Goal: Task Accomplishment & Management: Manage account settings

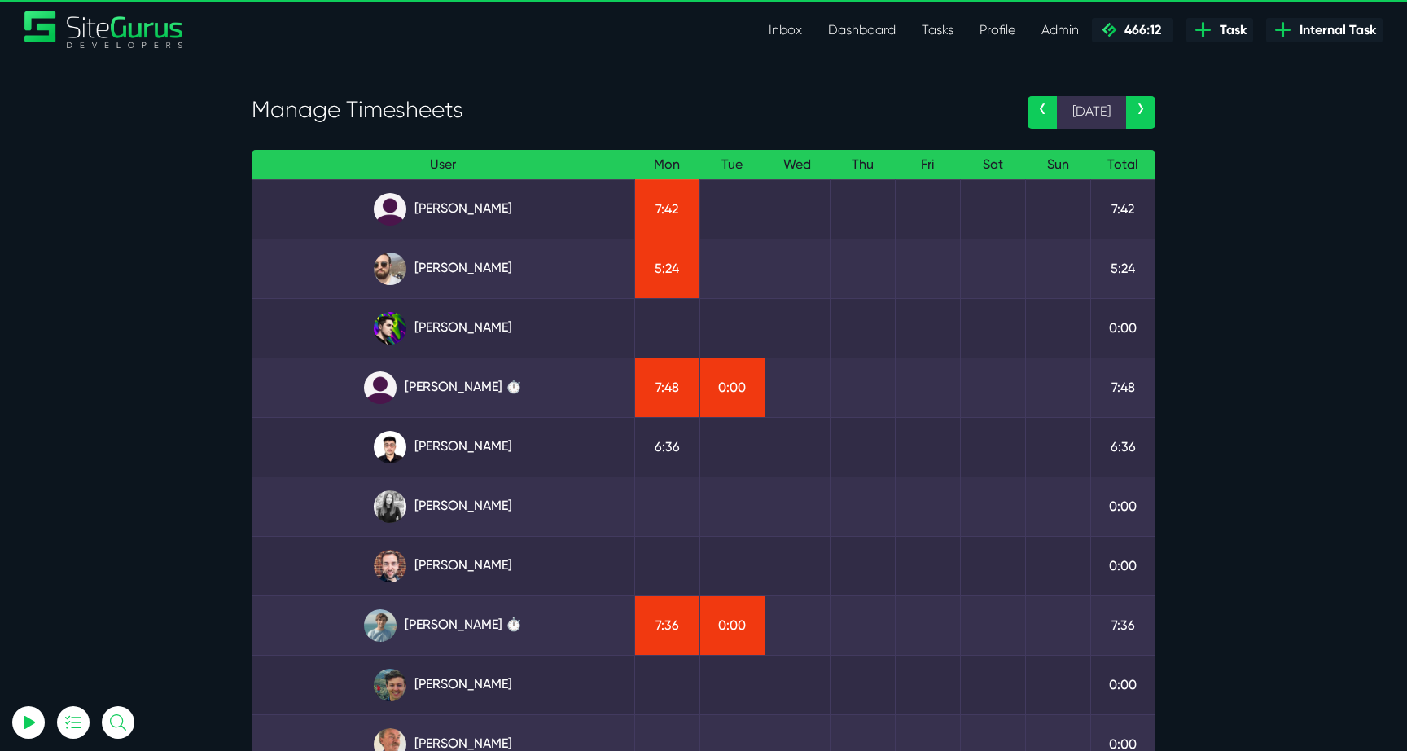
scroll to position [45, 0]
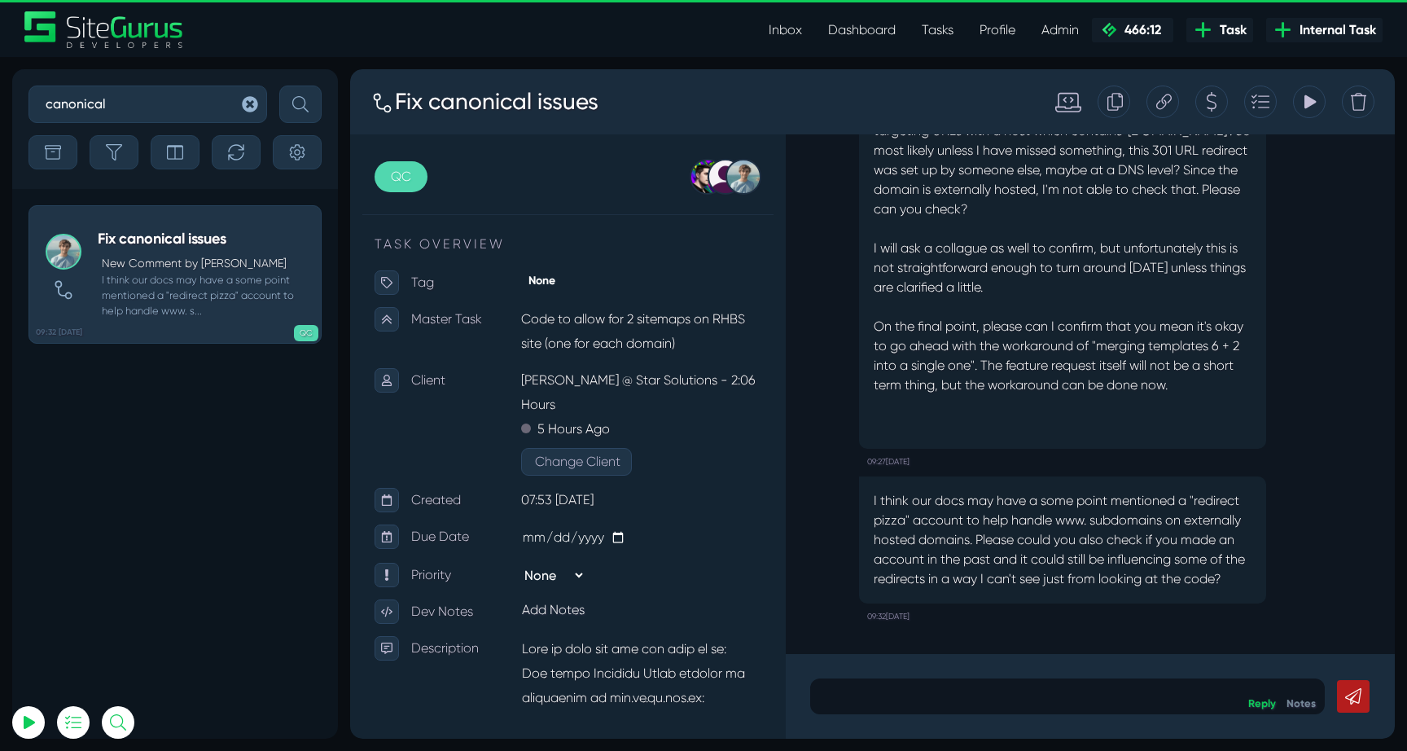
click at [239, 112] on button "button" at bounding box center [250, 104] width 33 height 37
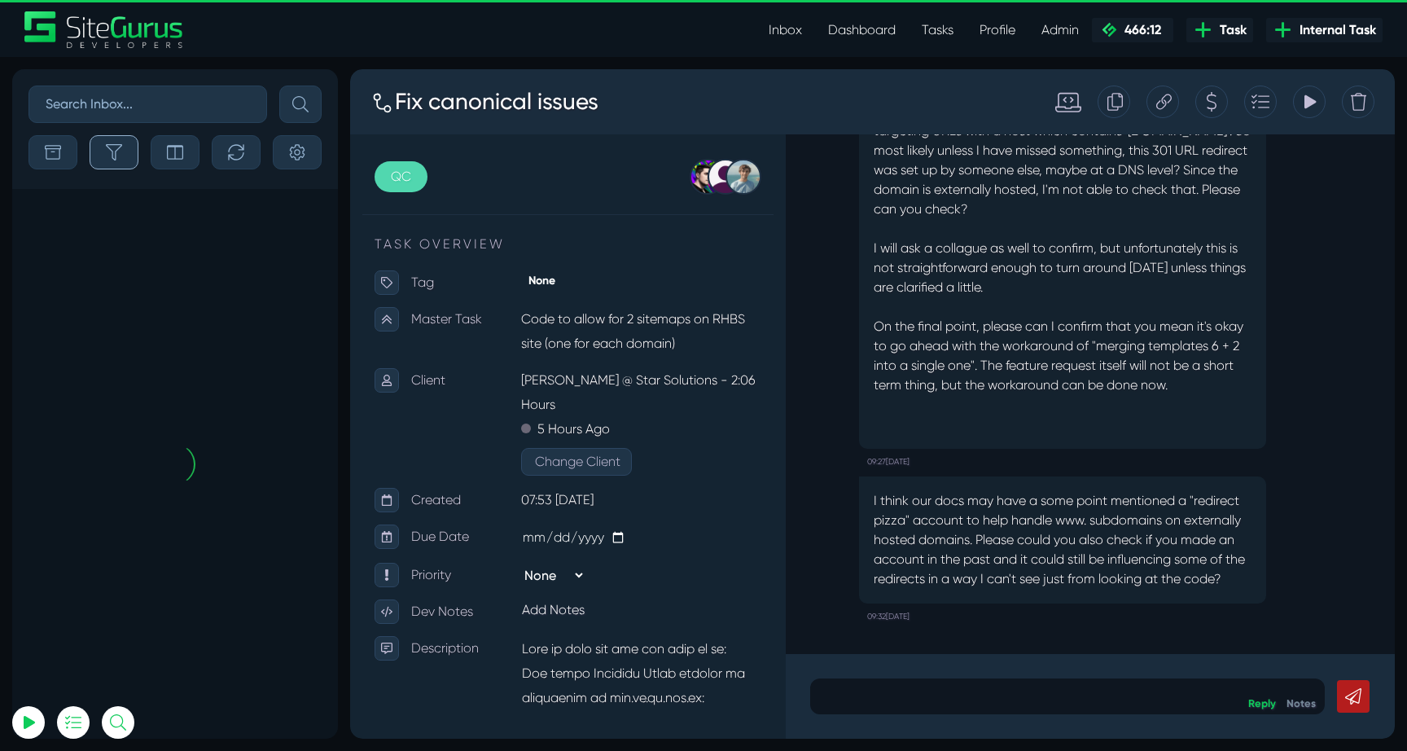
click at [124, 152] on button "button" at bounding box center [114, 152] width 49 height 34
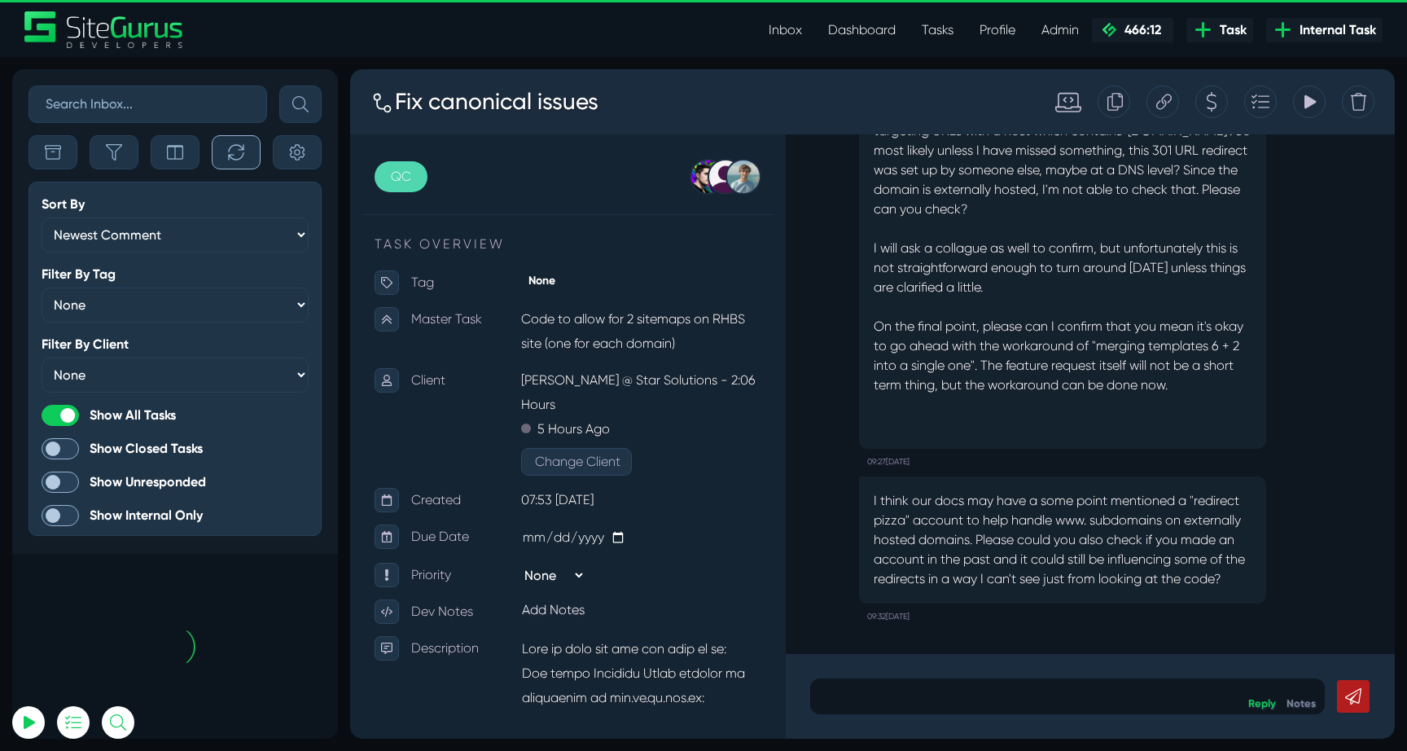
click at [230, 149] on icon "button" at bounding box center [235, 151] width 15 height 15
click at [112, 157] on icon "button" at bounding box center [114, 152] width 16 height 16
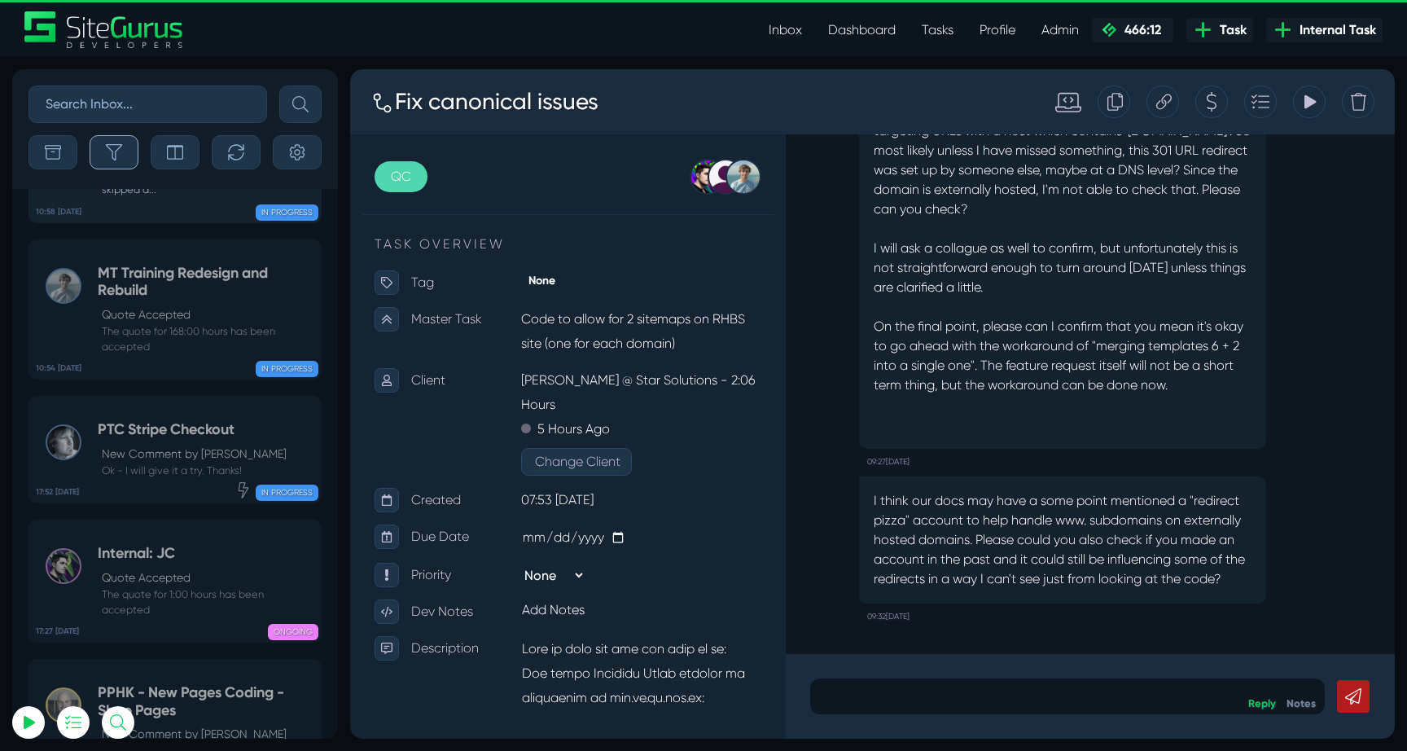
scroll to position [-65200, 0]
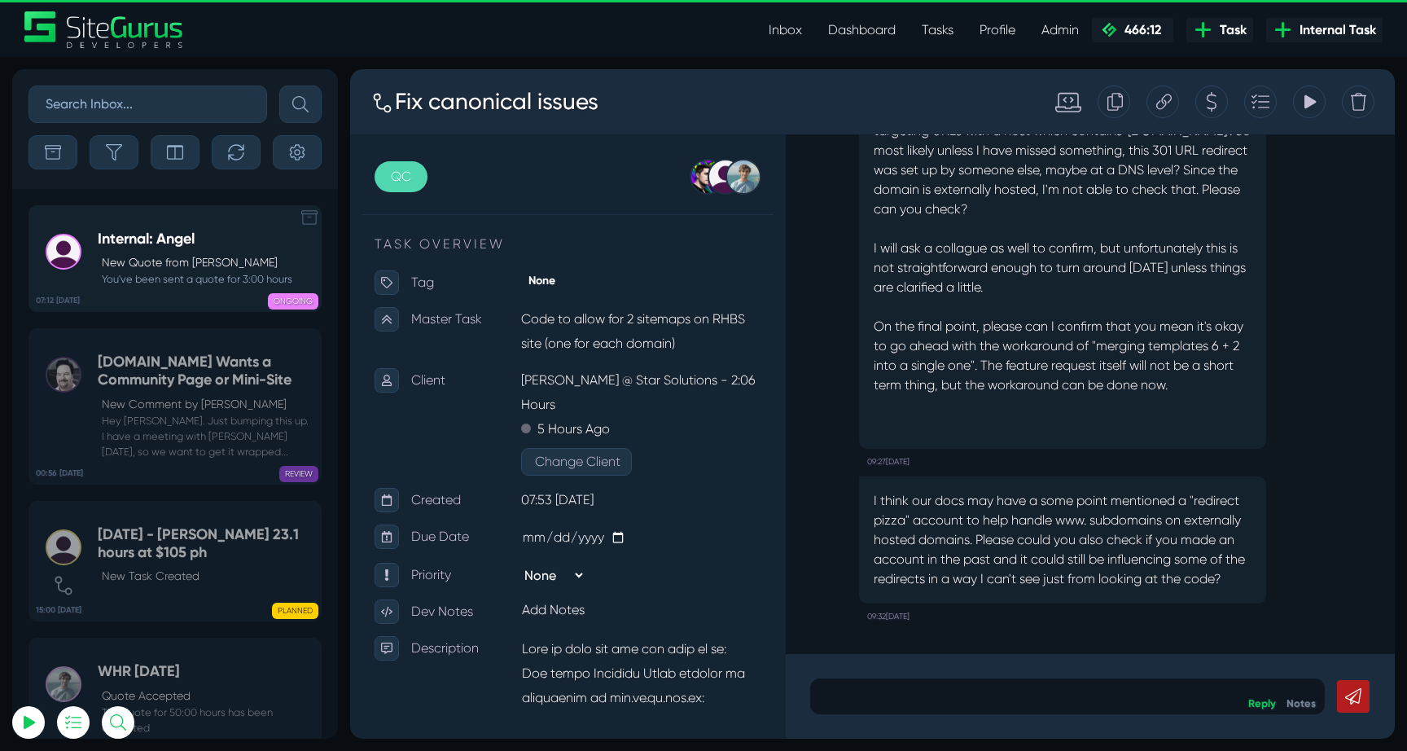
click at [147, 297] on link "07:12 [DATE] Internal: Angel New Quote from [PERSON_NAME] You've been sent a qu…" at bounding box center [175, 258] width 293 height 107
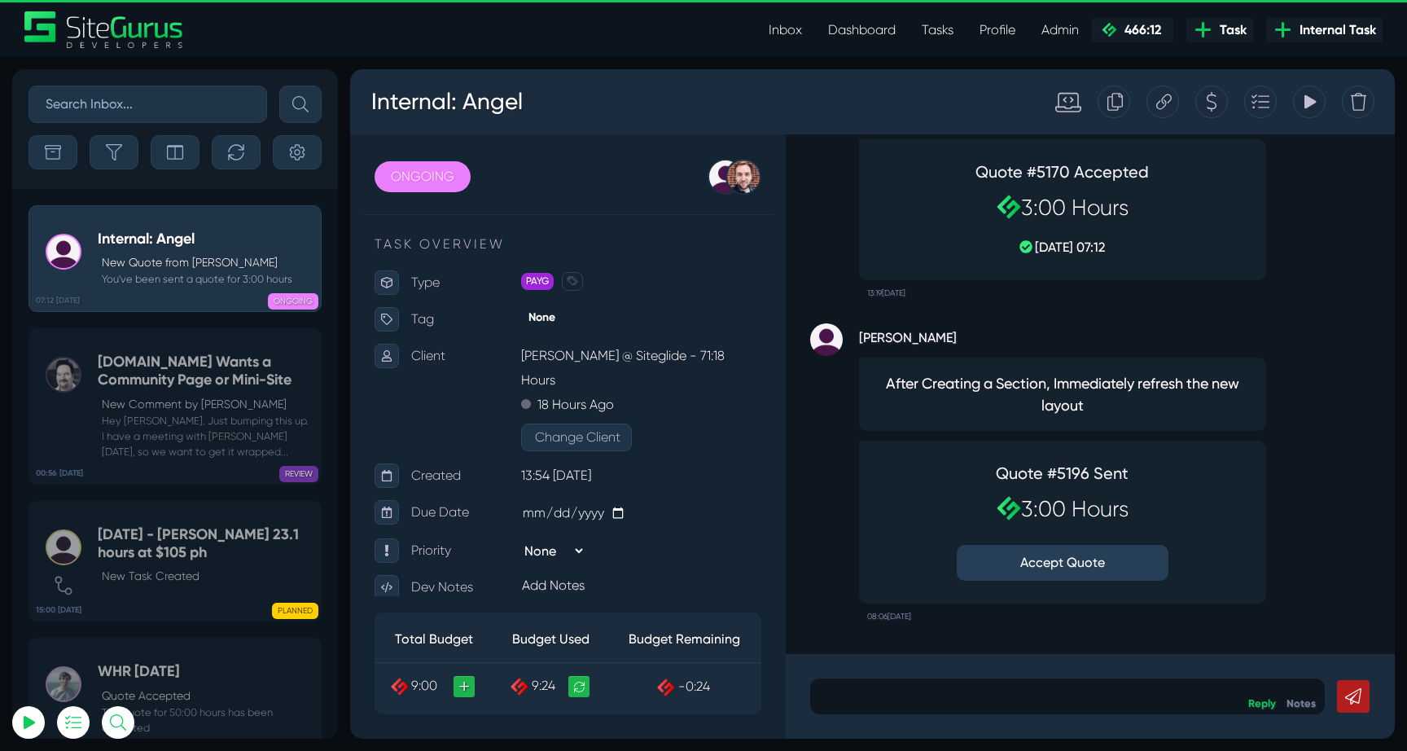
click at [1093, 562] on button "Accept Quote" at bounding box center [1063, 563] width 212 height 36
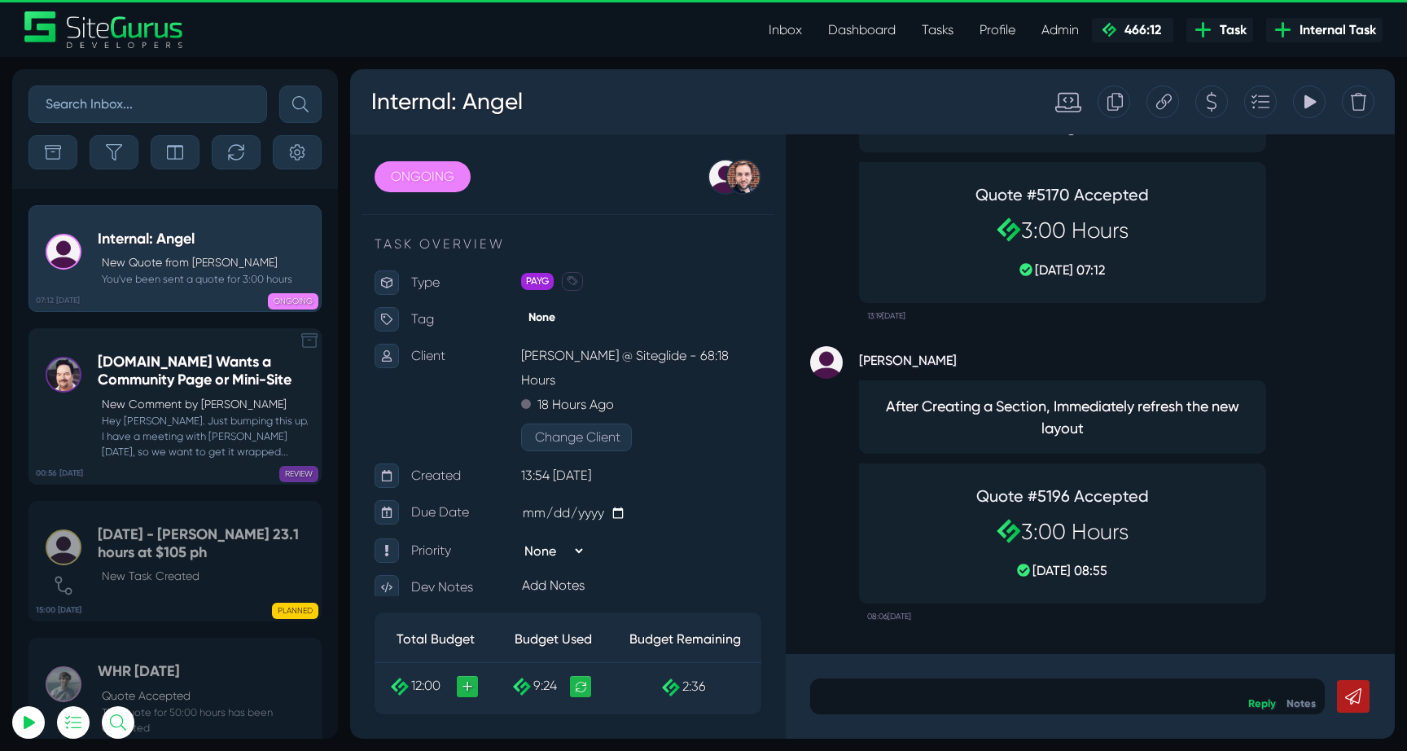
click at [163, 419] on small "Hey [PERSON_NAME]. Just bumping this up. I have a meeting with [PERSON_NAME] [D…" at bounding box center [205, 436] width 215 height 47
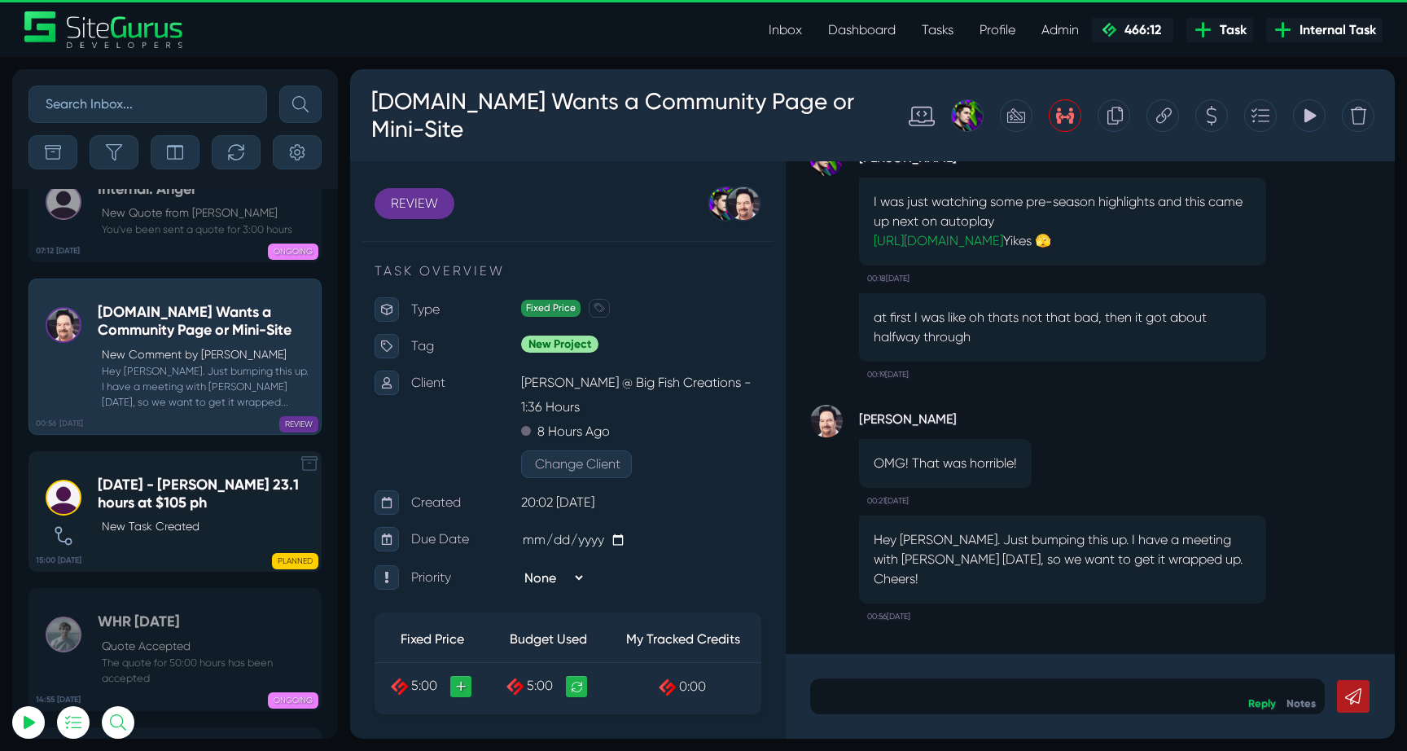
click at [182, 476] on h5 "[DATE] - [PERSON_NAME] 23.1 hours at $105 ph" at bounding box center [205, 493] width 215 height 35
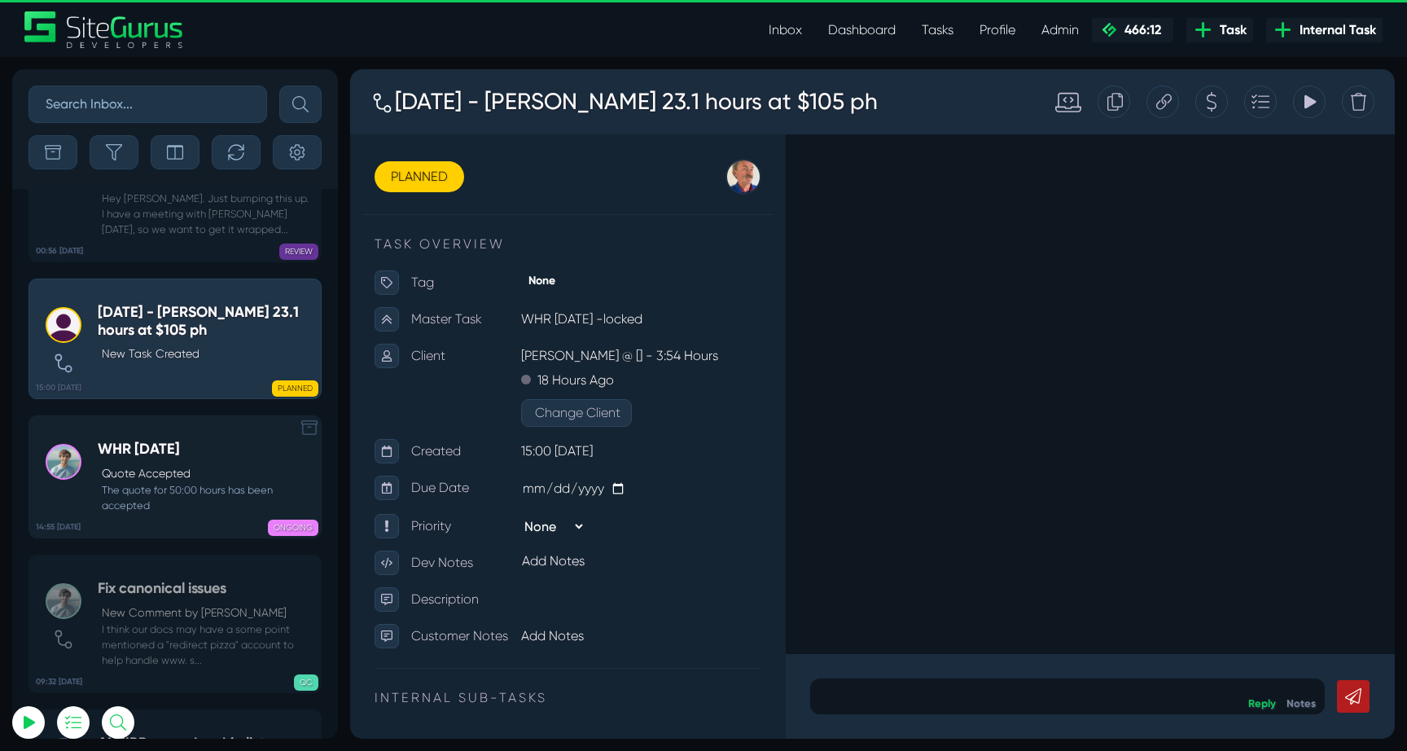
click at [178, 482] on small "The quote for 50:00 hours has been accepted" at bounding box center [205, 497] width 215 height 31
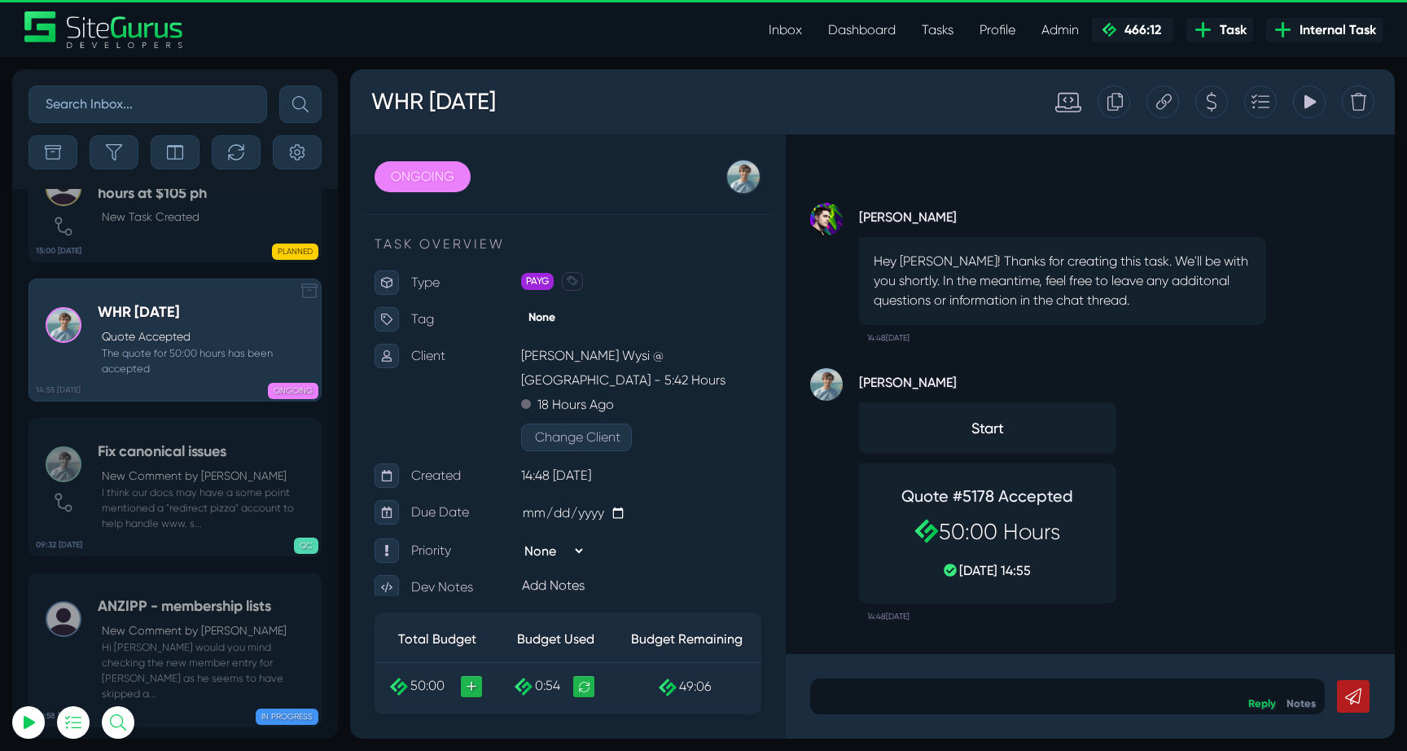
scroll to position [-65216, 0]
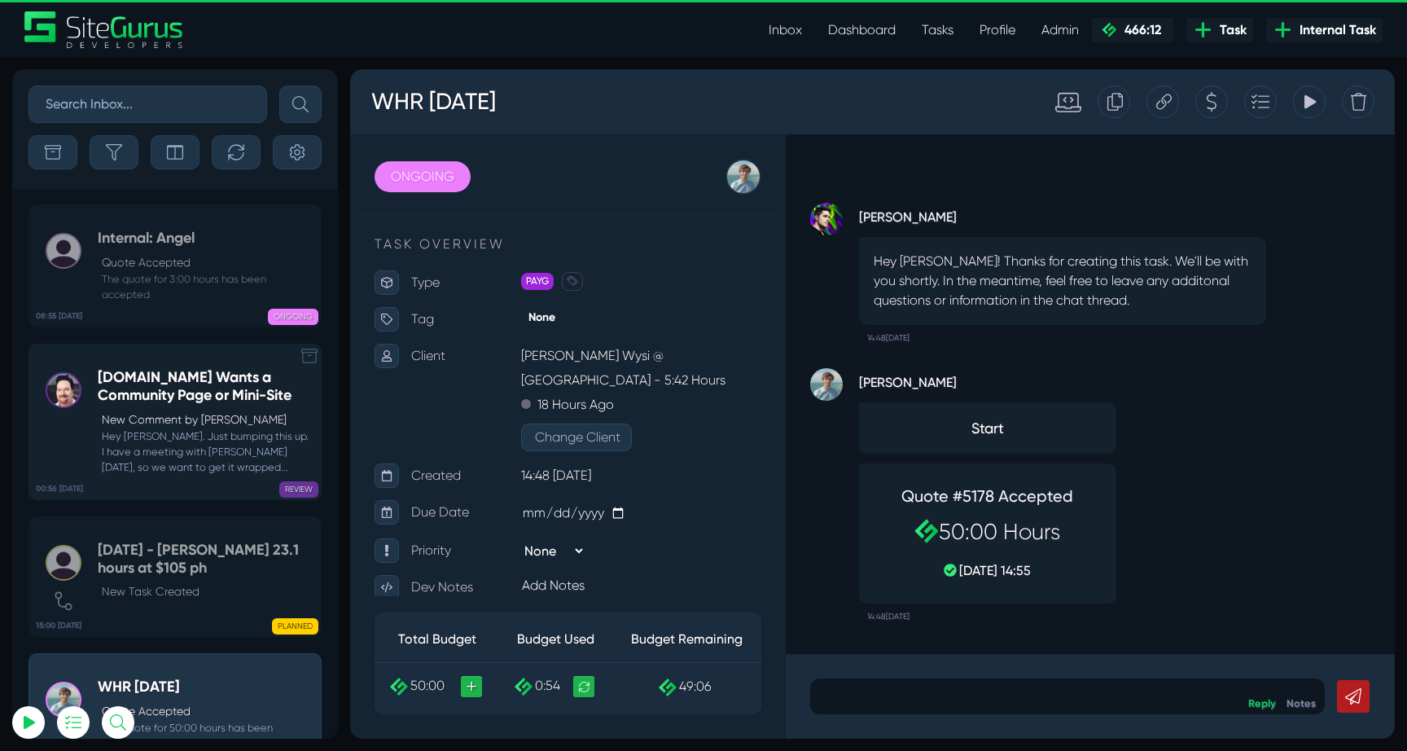
click at [149, 373] on h5 "[DOMAIN_NAME] Wants a Community Page or Mini-Site" at bounding box center [205, 386] width 215 height 35
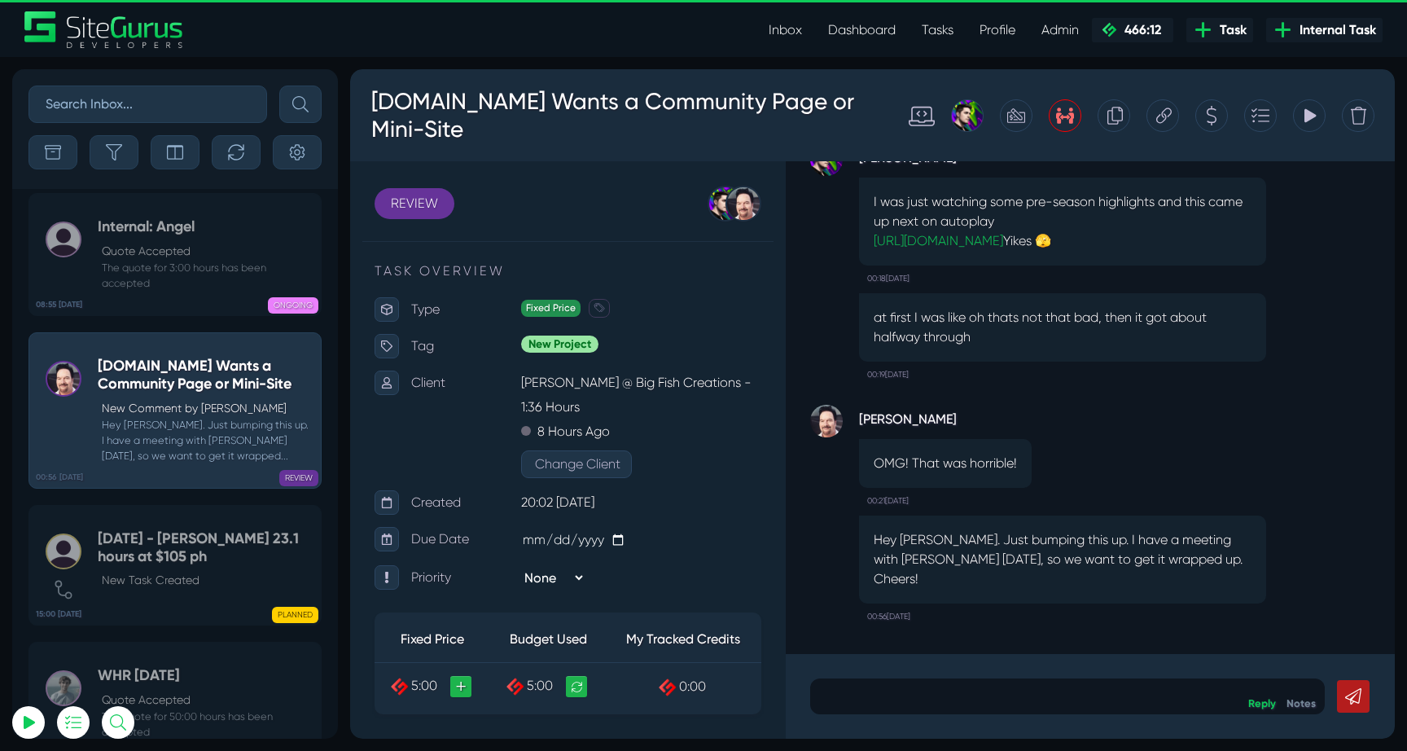
scroll to position [-65216, 0]
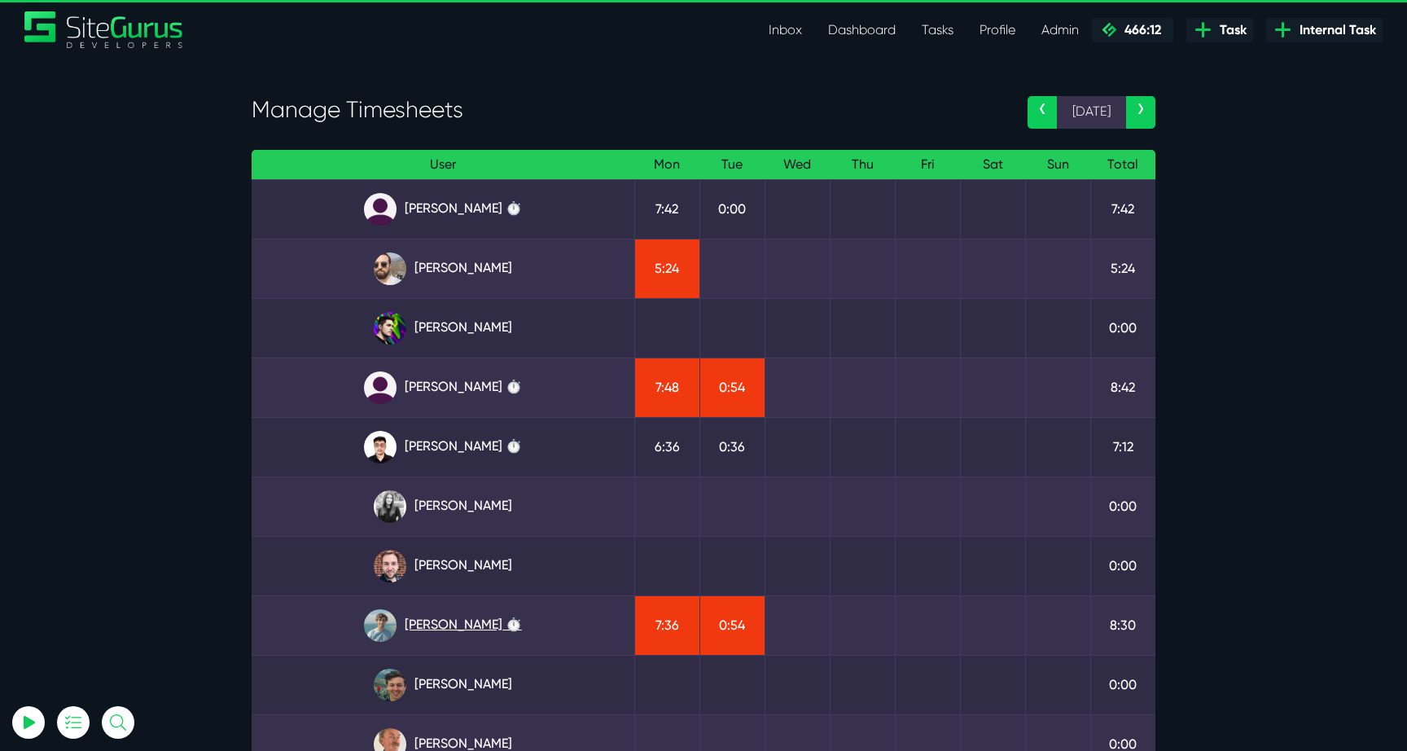
type input "[EMAIL_ADDRESS][DOMAIN_NAME]"
click at [503, 625] on link "[PERSON_NAME] ⏱️" at bounding box center [443, 625] width 357 height 33
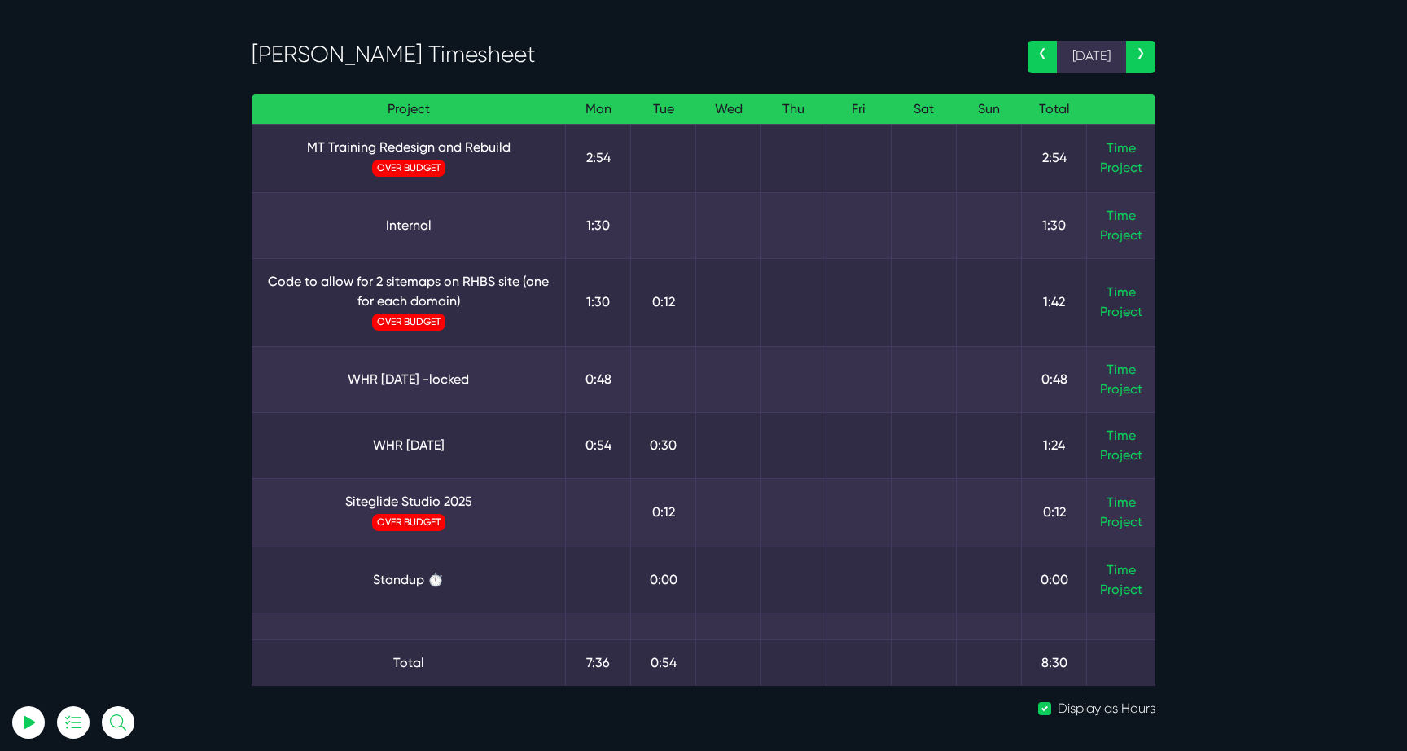
scroll to position [59, 0]
